Goal: Task Accomplishment & Management: Complete application form

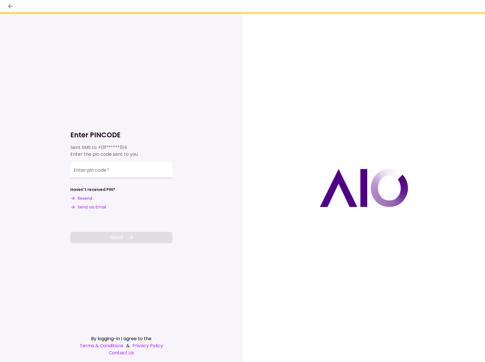
click at [253, 21] on div at bounding box center [364, 188] width 243 height 349
click at [103, 171] on div "Enter pin code   *" at bounding box center [121, 170] width 102 height 16
click at [100, 175] on input "Enter pin code   *" at bounding box center [121, 170] width 102 height 16
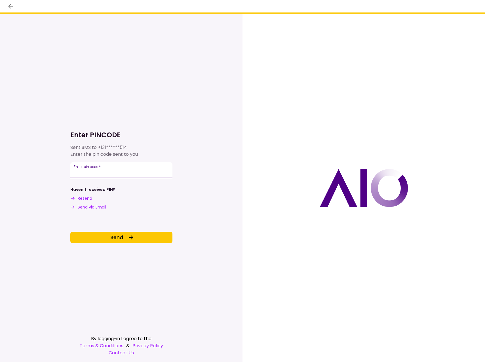
type input "******"
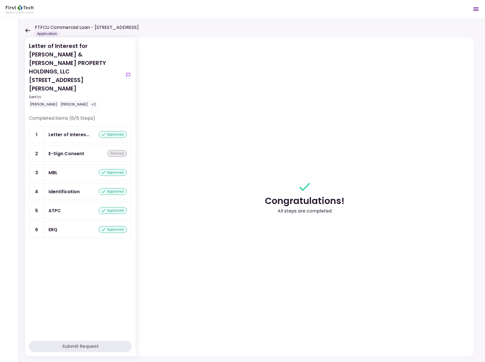
click at [28, 30] on icon at bounding box center [27, 30] width 5 height 4
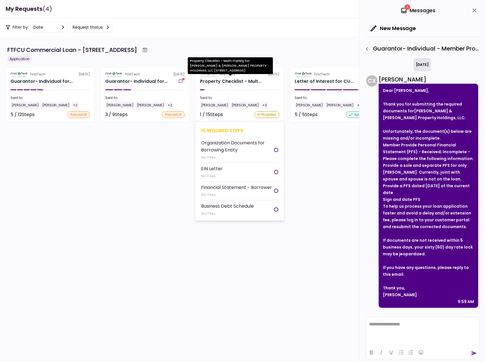
click at [228, 82] on div "Property Checklist - Mult..." at bounding box center [231, 81] width 62 height 7
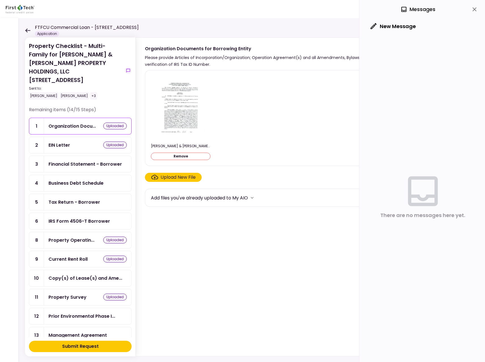
click at [91, 345] on div "Submit Request" at bounding box center [80, 346] width 37 height 7
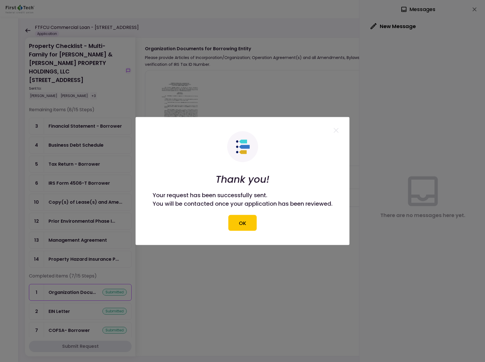
click at [244, 226] on button "OK" at bounding box center [242, 223] width 28 height 16
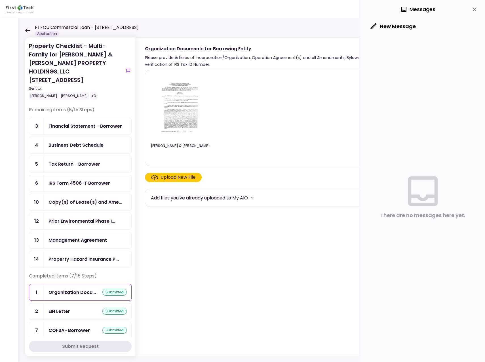
click at [28, 29] on icon at bounding box center [27, 30] width 5 height 4
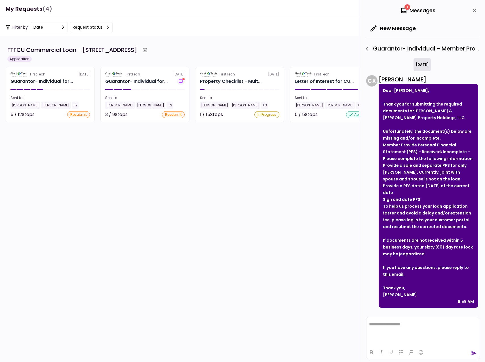
click at [185, 32] on div "Filter by: date Request status" at bounding box center [242, 27] width 485 height 18
click at [20, 104] on div "[PERSON_NAME]" at bounding box center [26, 105] width 30 height 7
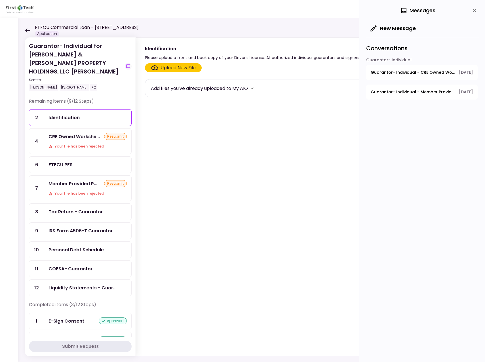
click at [77, 346] on div "Submit Request" at bounding box center [80, 346] width 37 height 7
click at [77, 345] on div "Submit Request" at bounding box center [80, 346] width 37 height 7
click at [75, 208] on div "Tax Return - Guarantor" at bounding box center [76, 211] width 54 height 7
click at [94, 208] on div "Tax Return - Guarantor" at bounding box center [76, 211] width 54 height 7
click at [90, 208] on div "Tax Return - Guarantor" at bounding box center [76, 211] width 54 height 7
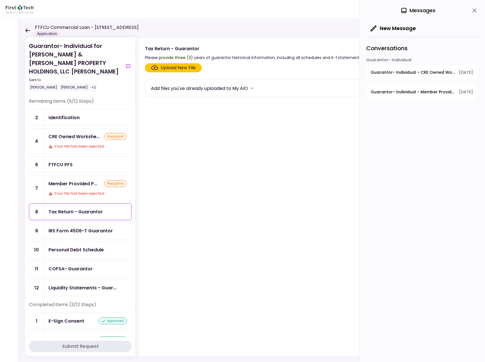
click at [27, 29] on icon at bounding box center [27, 30] width 5 height 4
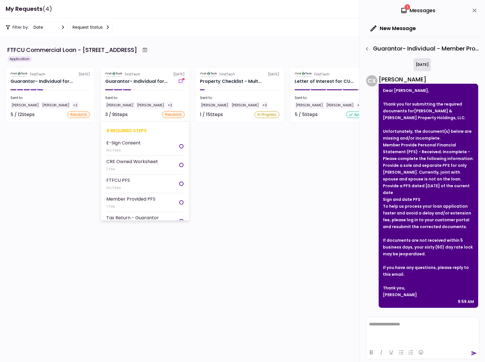
click at [120, 105] on div "[PERSON_NAME]" at bounding box center [120, 105] width 30 height 7
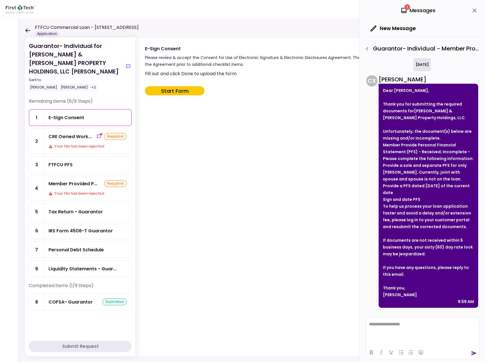
click at [77, 346] on div "Submit Request" at bounding box center [80, 346] width 37 height 7
click at [445, 294] on div "[PERSON_NAME]" at bounding box center [428, 294] width 91 height 7
click at [73, 208] on div "Tax Return - Guarantor" at bounding box center [76, 211] width 54 height 7
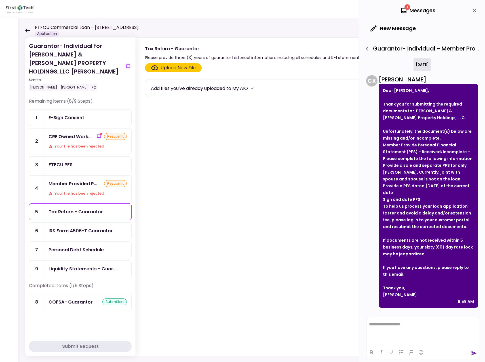
click at [72, 208] on div "Tax Return - Guarantor" at bounding box center [76, 211] width 54 height 7
click at [83, 347] on div "Submit Request" at bounding box center [80, 346] width 37 height 7
click at [29, 31] on icon at bounding box center [27, 30] width 5 height 4
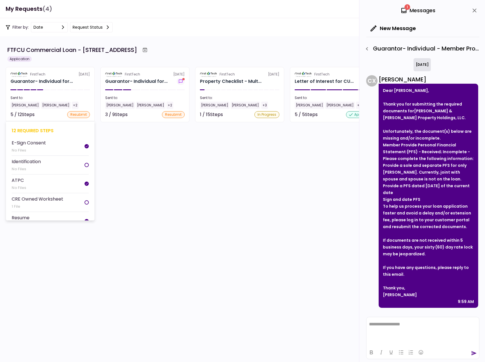
click at [32, 104] on div "[PERSON_NAME]" at bounding box center [26, 105] width 30 height 7
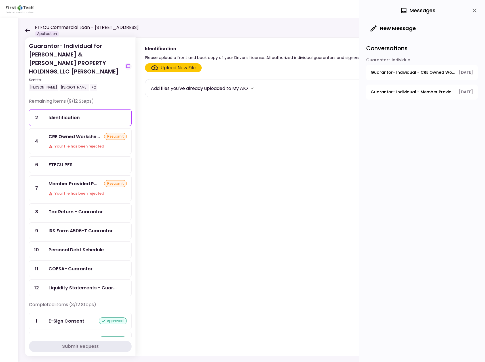
click at [69, 208] on div "Tax Return - Guarantor" at bounding box center [76, 211] width 54 height 7
click at [96, 227] on div "IRS Form 4506-T Guarantor" at bounding box center [81, 230] width 64 height 7
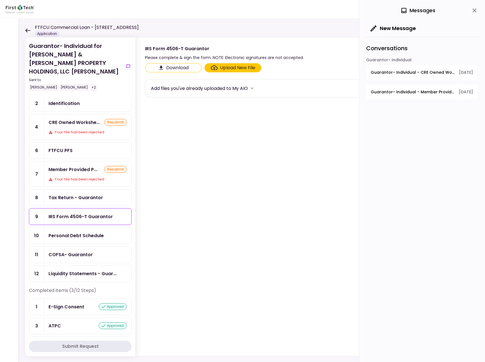
scroll to position [27, 0]
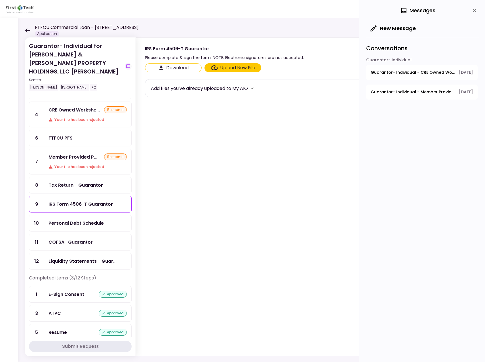
click at [62, 182] on div "Tax Return - Guarantor" at bounding box center [76, 185] width 54 height 7
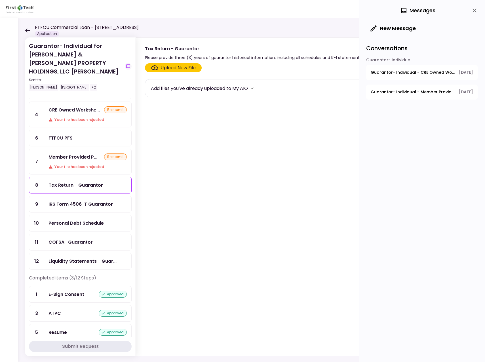
click at [29, 30] on icon at bounding box center [27, 30] width 5 height 4
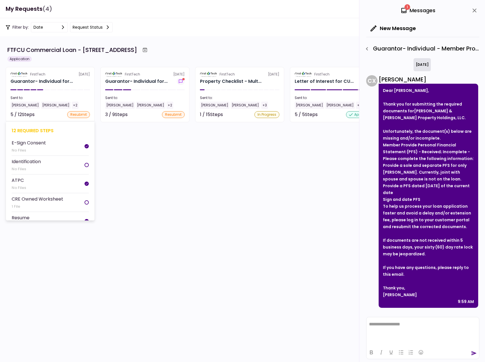
click at [24, 104] on div "[PERSON_NAME]" at bounding box center [26, 105] width 30 height 7
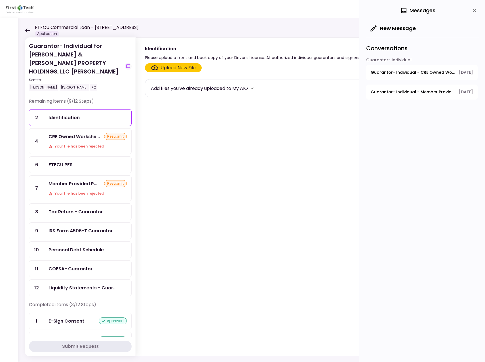
click at [89, 208] on div "Tax Return - Guarantor" at bounding box center [76, 211] width 54 height 7
click at [252, 89] on icon "more" at bounding box center [252, 88] width 6 height 6
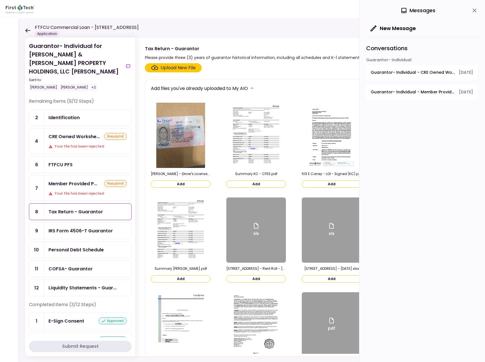
click at [26, 29] on icon at bounding box center [27, 30] width 5 height 4
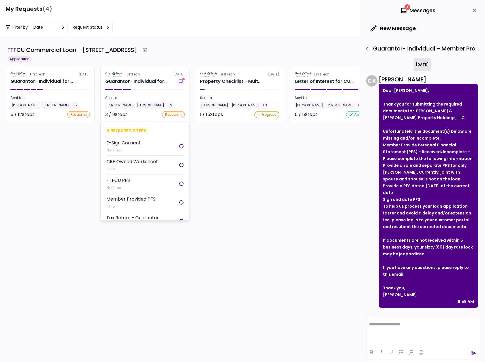
click at [114, 105] on div "[PERSON_NAME]" at bounding box center [120, 105] width 30 height 7
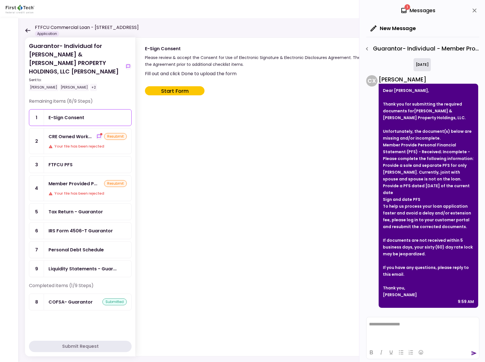
click at [65, 208] on div "Tax Return - Guarantor" at bounding box center [76, 211] width 54 height 7
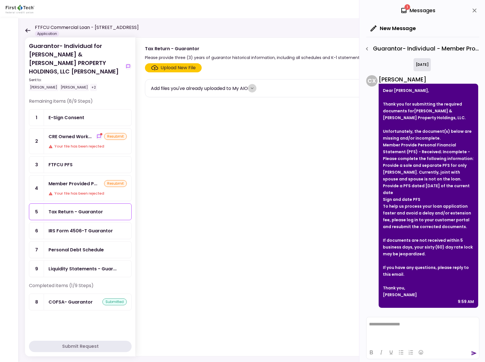
click at [254, 88] on icon "more" at bounding box center [252, 88] width 3 height 2
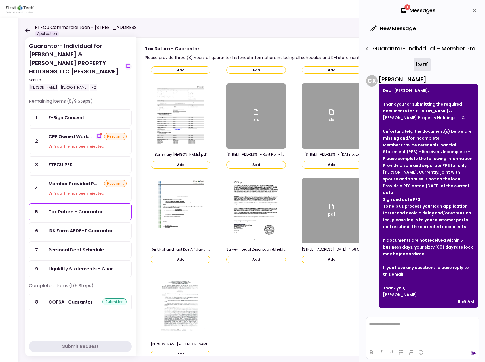
scroll to position [123, 0]
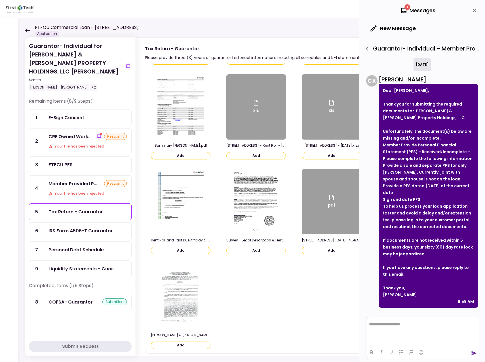
click at [26, 29] on icon at bounding box center [27, 30] width 5 height 4
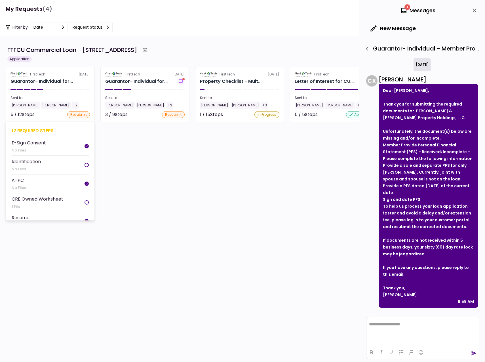
click at [15, 105] on div "[PERSON_NAME]" at bounding box center [26, 105] width 30 height 7
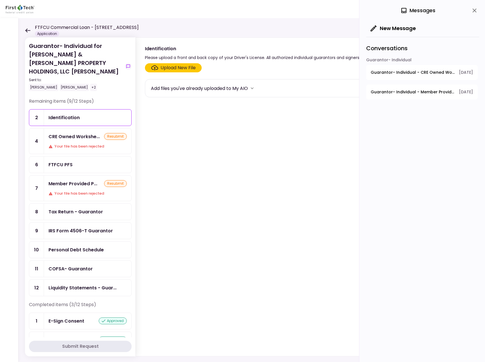
click at [73, 208] on div "Tax Return - Guarantor" at bounding box center [76, 211] width 54 height 7
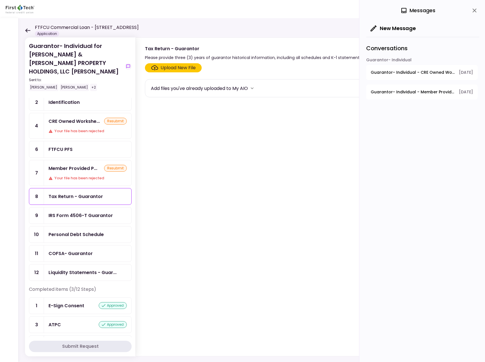
scroll to position [27, 0]
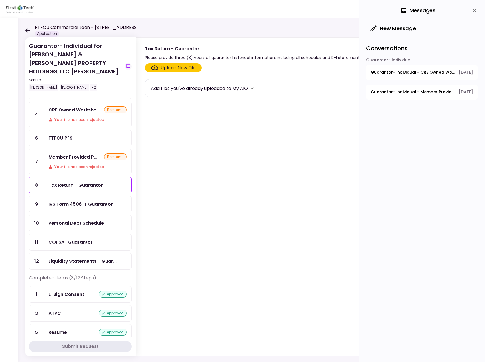
click at [63, 182] on div "Tax Return - Guarantor" at bounding box center [76, 185] width 54 height 7
click at [176, 64] on label "Upload New File" at bounding box center [173, 67] width 57 height 9
click at [0, 0] on input "Upload New File" at bounding box center [0, 0] width 0 height 0
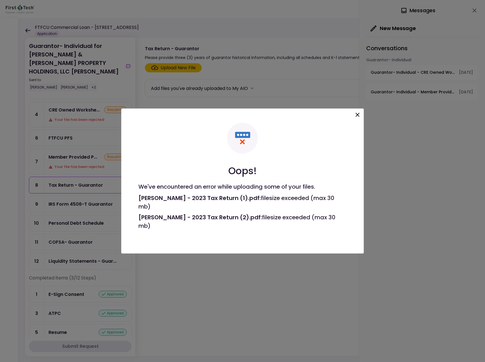
drag, startPoint x: 359, startPoint y: 117, endPoint x: 352, endPoint y: 121, distance: 7.6
click at [359, 117] on icon at bounding box center [357, 115] width 7 height 7
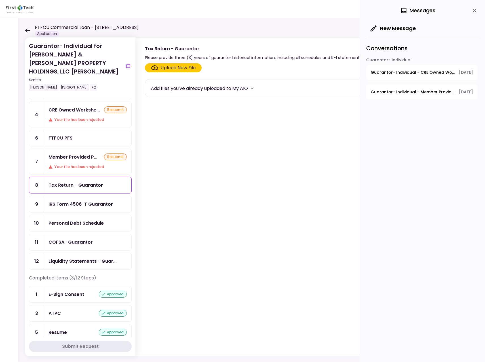
click at [172, 65] on div "Upload New File" at bounding box center [178, 67] width 35 height 7
click at [0, 0] on input "Upload New File" at bounding box center [0, 0] width 0 height 0
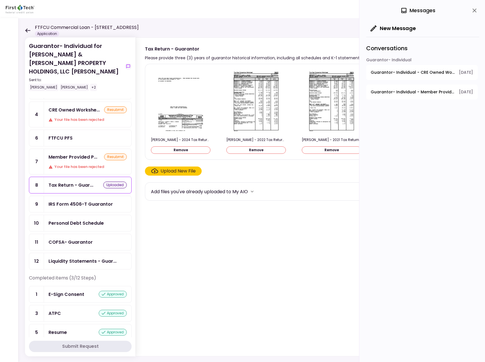
drag, startPoint x: 236, startPoint y: 155, endPoint x: 247, endPoint y: 155, distance: 11.4
click at [247, 155] on div "[PERSON_NAME] - 2024 Tax Return Ext.pdf Remove [PERSON_NAME] - 2022 Tax Return.…" at bounding box center [313, 112] width 325 height 86
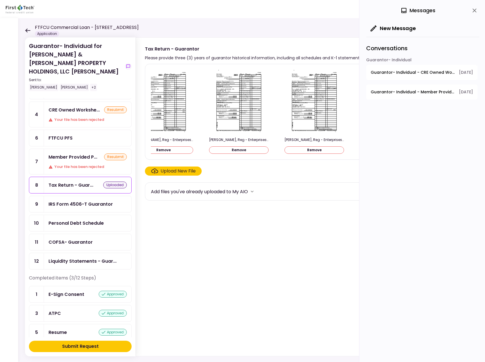
scroll to position [0, 245]
click at [60, 135] on div "FTFCU PFS" at bounding box center [61, 138] width 24 height 7
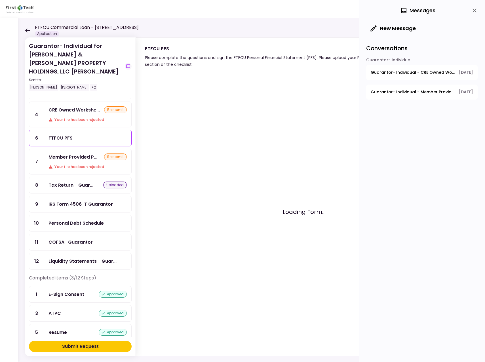
click at [65, 201] on div "IRS Form 4506-T Guarantor" at bounding box center [81, 204] width 64 height 7
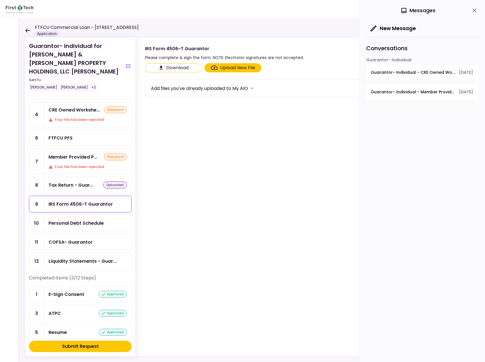
click at [70, 239] on div "COFSA- Guarantor" at bounding box center [71, 242] width 44 height 7
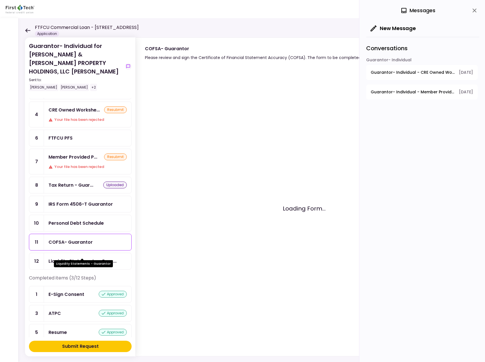
click at [70, 258] on div "Liquidity Statements - Guar..." at bounding box center [83, 261] width 68 height 7
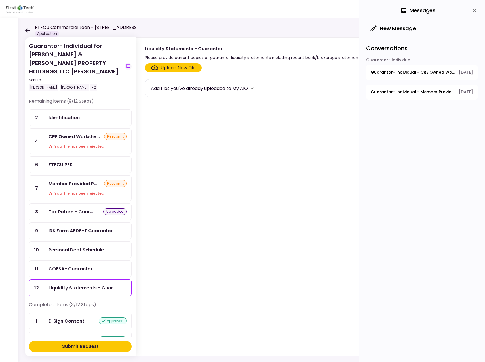
click at [78, 114] on div "Identification" at bounding box center [64, 117] width 31 height 7
click at [183, 64] on label "Upload New File" at bounding box center [173, 67] width 57 height 9
click at [0, 0] on input "Upload New File" at bounding box center [0, 0] width 0 height 0
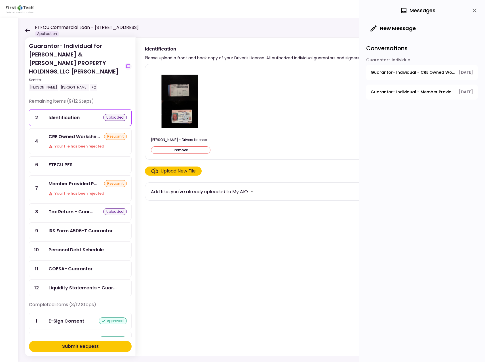
click at [228, 147] on div "[PERSON_NAME] - Drivers License.pdf Remove" at bounding box center [304, 112] width 307 height 86
click at [89, 345] on div "Submit Request" at bounding box center [80, 346] width 37 height 7
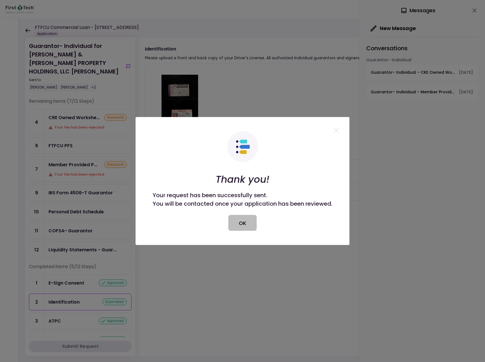
click at [242, 228] on button "OK" at bounding box center [242, 223] width 28 height 16
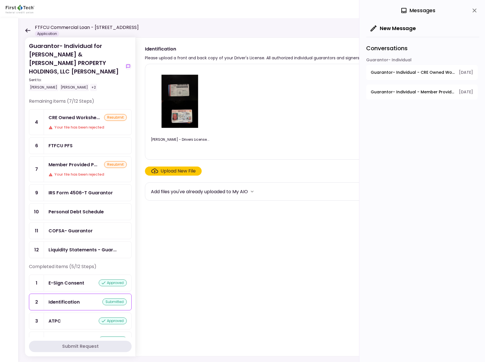
click at [27, 31] on icon at bounding box center [27, 30] width 5 height 4
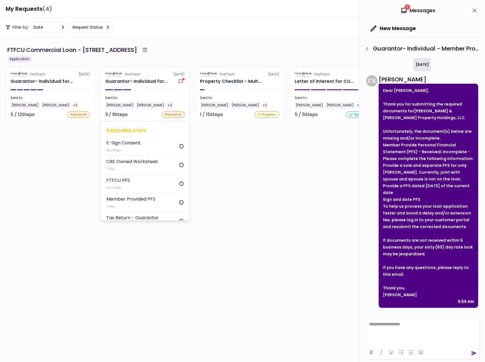
click at [117, 104] on div "[PERSON_NAME]" at bounding box center [120, 105] width 30 height 7
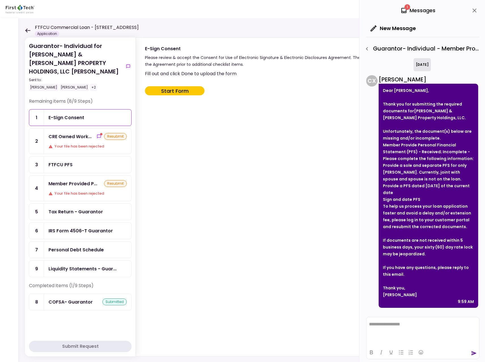
click at [70, 208] on div "Tax Return - Guarantor" at bounding box center [76, 211] width 54 height 7
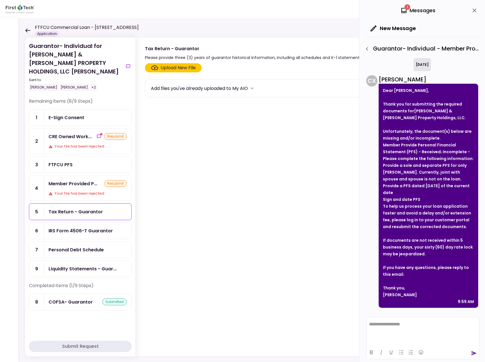
click at [172, 67] on div "Upload New File" at bounding box center [178, 67] width 35 height 7
click at [0, 0] on input "Upload New File" at bounding box center [0, 0] width 0 height 0
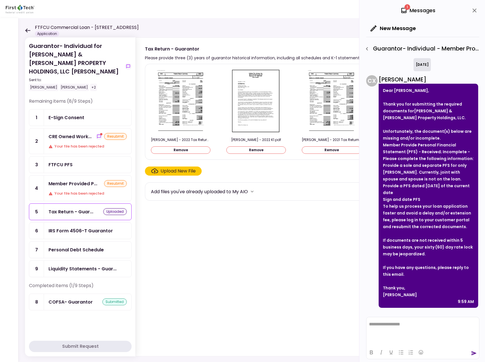
click at [214, 159] on div "[PERSON_NAME] - 2022 Tax Return.pdf Remove [PERSON_NAME] - 2022 K1.pdf Remove […" at bounding box center [304, 112] width 318 height 96
click at [228, 158] on div "[PERSON_NAME] - 2022 Tax Return.pdf Remove [PERSON_NAME] - 2022 K1.pdf Remove […" at bounding box center [304, 112] width 318 height 96
click at [476, 10] on icon "close" at bounding box center [475, 11] width 4 height 4
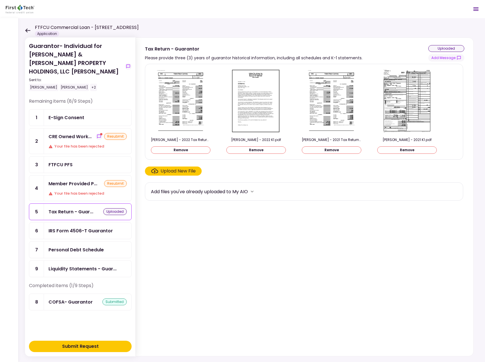
click at [255, 164] on section "[PERSON_NAME] - 2022 Tax Return.pdf Remove [PERSON_NAME] - 2022 K1.pdf Remove […" at bounding box center [305, 209] width 320 height 290
click at [175, 168] on div "Upload New File" at bounding box center [178, 171] width 35 height 7
click at [0, 0] on input "Upload New File" at bounding box center [0, 0] width 0 height 0
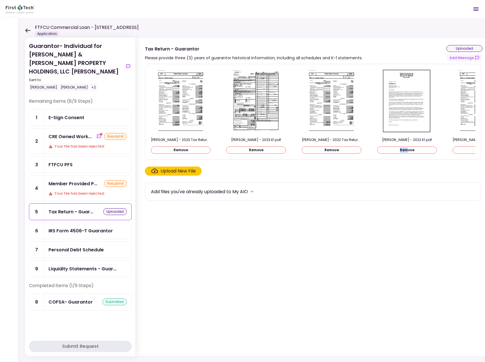
drag, startPoint x: 372, startPoint y: 157, endPoint x: 406, endPoint y: 156, distance: 34.6
click at [406, 156] on div "[PERSON_NAME] - 2023 Tax Return.pdf Remove [PERSON_NAME] - 2023 K1.pdf Remove […" at bounding box center [313, 112] width 337 height 96
click at [81, 346] on div "Submit Request" at bounding box center [80, 346] width 37 height 7
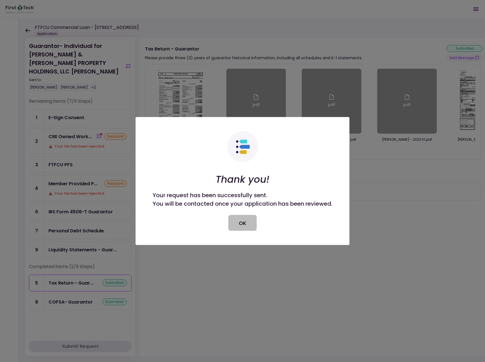
click at [248, 218] on button "OK" at bounding box center [242, 223] width 28 height 16
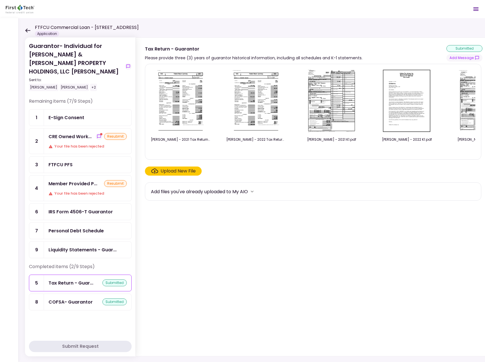
click at [29, 29] on icon at bounding box center [27, 30] width 5 height 4
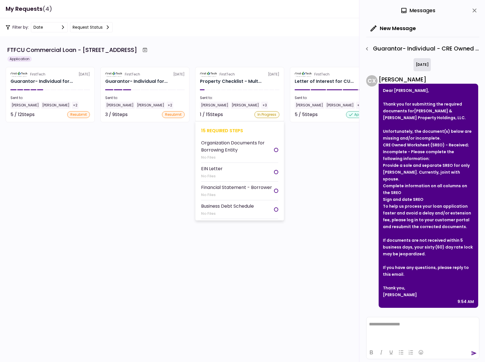
click at [215, 105] on div "[PERSON_NAME]" at bounding box center [215, 105] width 30 height 7
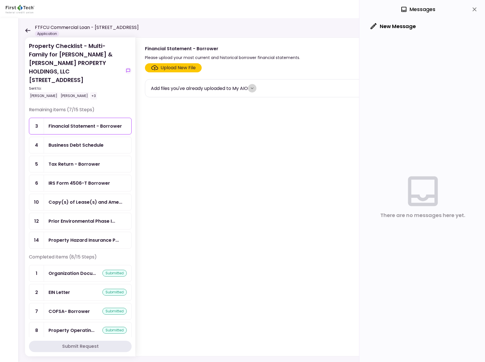
click at [254, 87] on icon "more" at bounding box center [252, 88] width 6 height 6
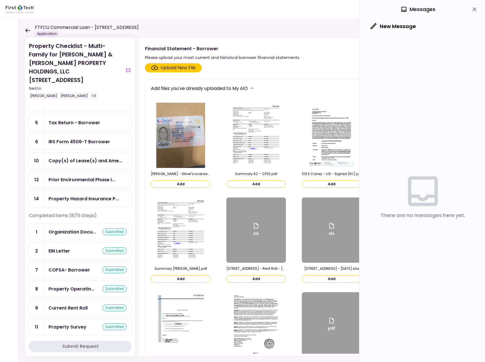
scroll to position [81, 0]
